Goal: Find contact information: Find contact information

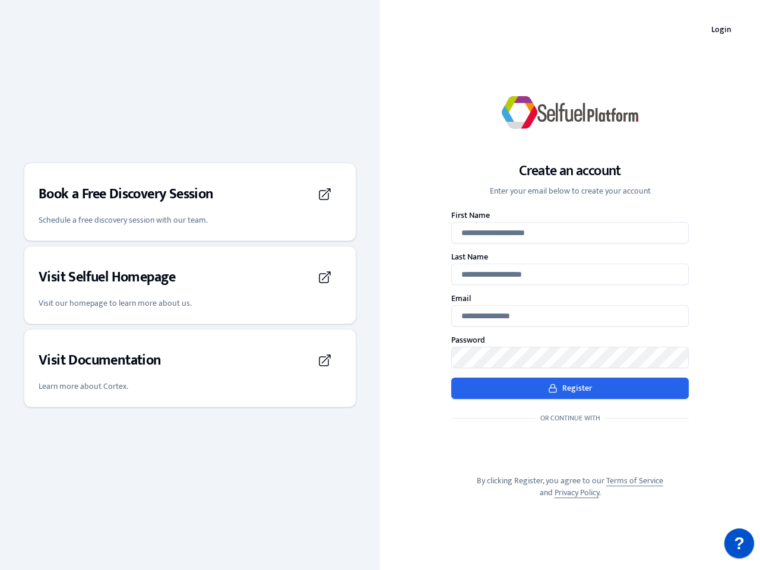
click at [380, 285] on div "Create an account Enter your email below to create your account First Name Last…" at bounding box center [570, 285] width 380 height 466
click at [190, 202] on h3 "Book a Free Discovery Session" at bounding box center [126, 194] width 175 height 19
click at [190, 285] on div "Visit Selfuel Homepage" at bounding box center [190, 277] width 303 height 33
click at [190, 368] on div "Visit Documentation" at bounding box center [190, 360] width 303 height 33
click at [740, 544] on p "?" at bounding box center [739, 544] width 11 height 30
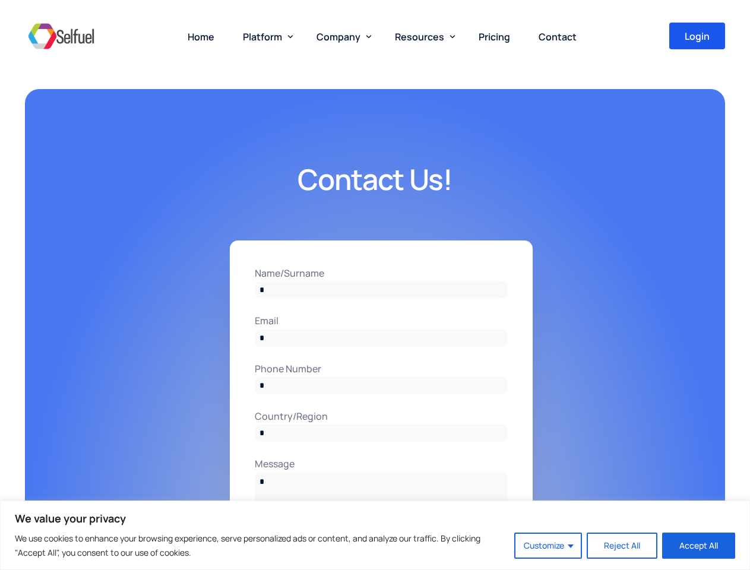
click at [375, 285] on input "Name/Surname" at bounding box center [381, 290] width 253 height 18
click at [549, 546] on button "Customize" at bounding box center [548, 546] width 68 height 26
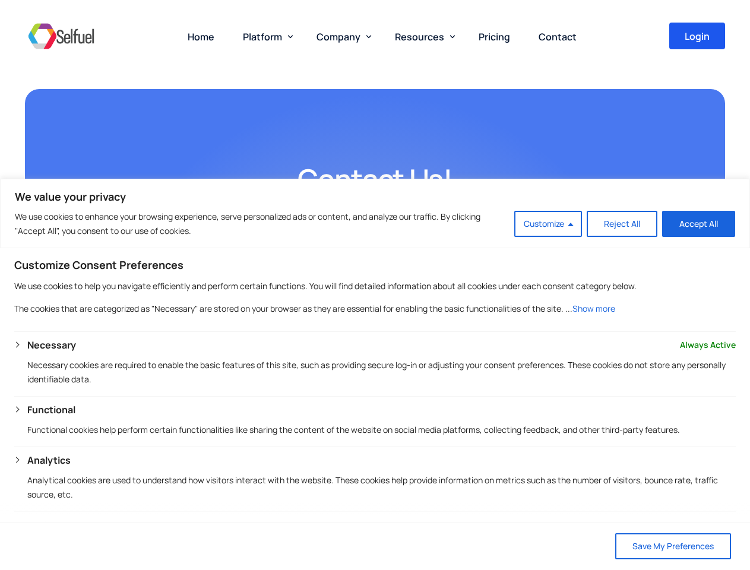
click at [266, 36] on span "Platform" at bounding box center [262, 36] width 39 height 13
click at [342, 36] on span "Company" at bounding box center [339, 36] width 44 height 13
click at [422, 36] on span "Resources" at bounding box center [419, 36] width 49 height 13
